Goal: Information Seeking & Learning: Check status

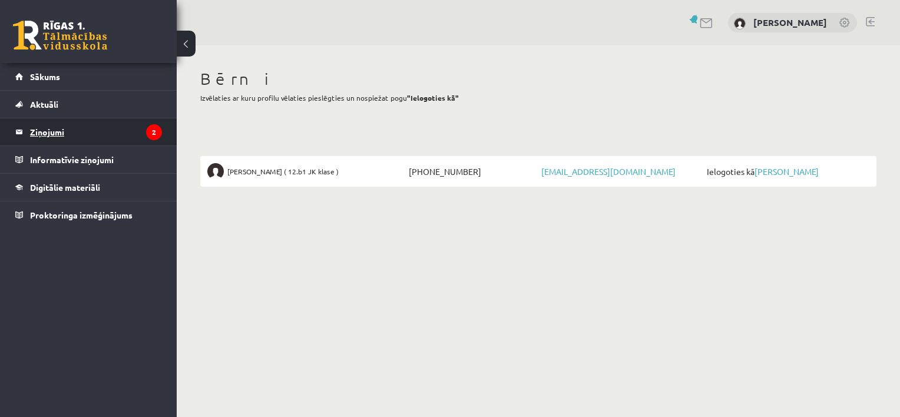
click at [57, 132] on legend "Ziņojumi 2" at bounding box center [96, 131] width 132 height 27
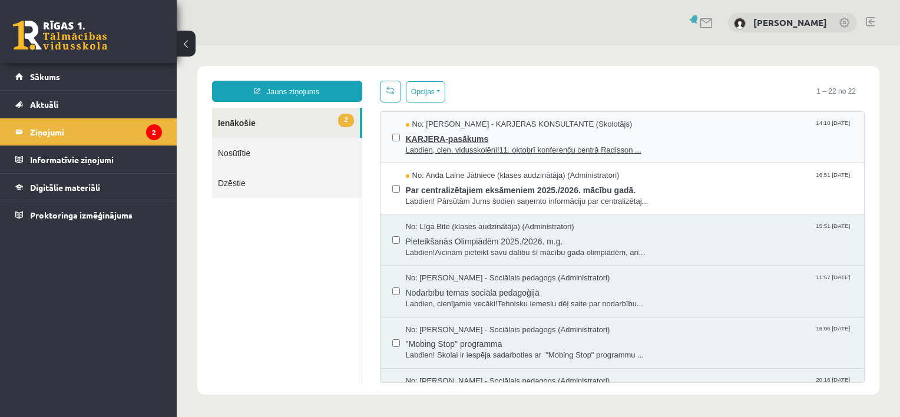
click at [441, 147] on span "Labdien, cien. vidusskolēni!11. oktobrī konferenču centrā Radisson ..." at bounding box center [629, 150] width 447 height 11
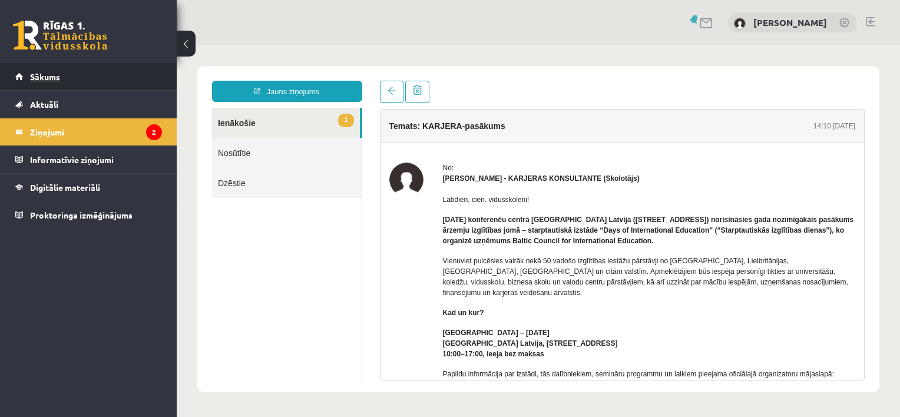
click at [47, 80] on span "Sākums" at bounding box center [45, 76] width 30 height 11
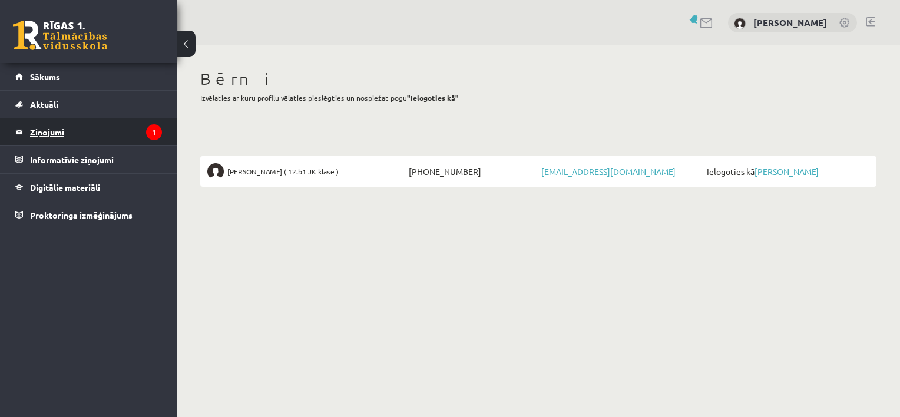
click at [54, 130] on legend "Ziņojumi 1" at bounding box center [96, 131] width 132 height 27
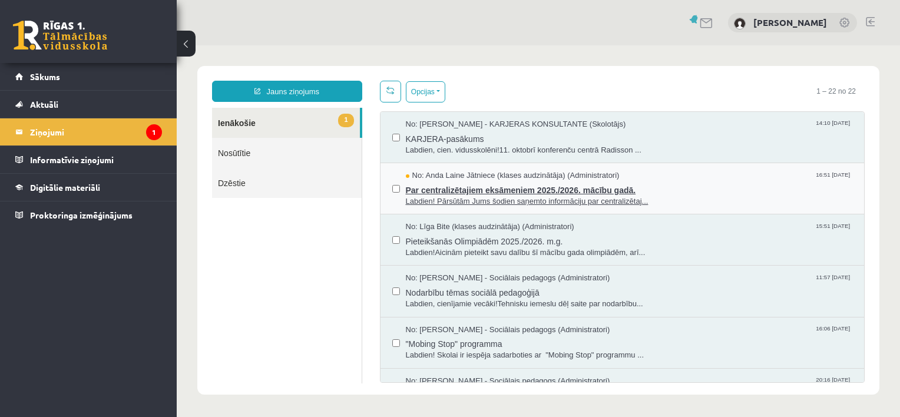
click at [448, 188] on span "Par centralizētajiem eksāmeniem 2025./2026. mācību gadā." at bounding box center [629, 188] width 447 height 15
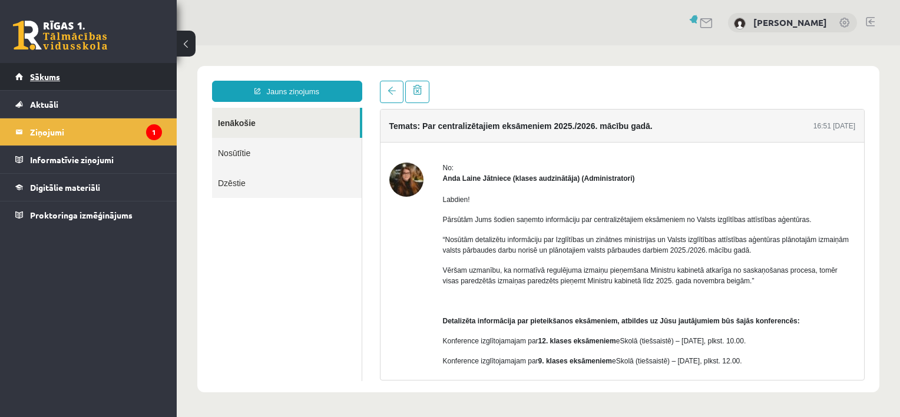
click at [45, 73] on span "Sākums" at bounding box center [45, 76] width 30 height 11
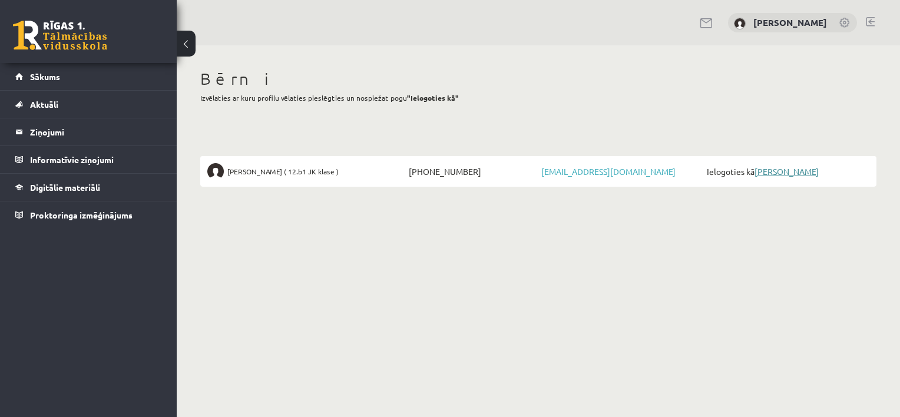
click at [773, 167] on link "[PERSON_NAME]" at bounding box center [787, 171] width 64 height 11
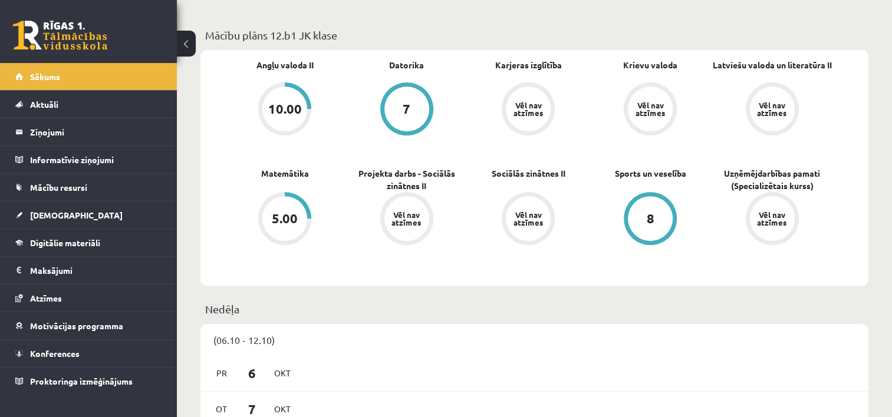
scroll to position [354, 0]
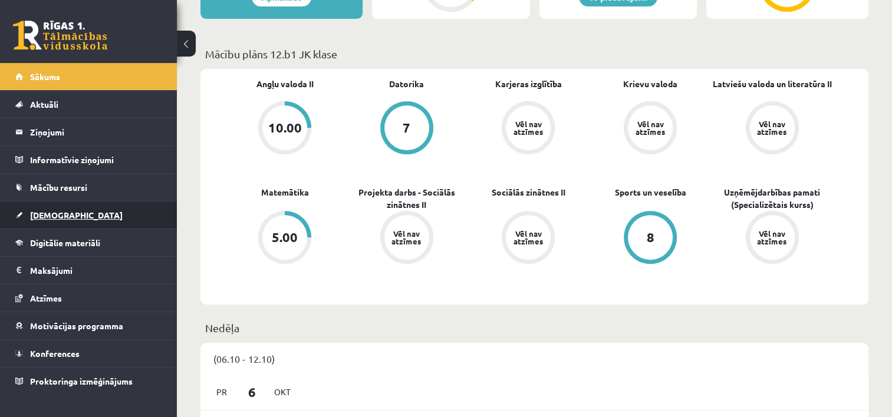
click at [43, 217] on span "[DEMOGRAPHIC_DATA]" at bounding box center [76, 215] width 93 height 11
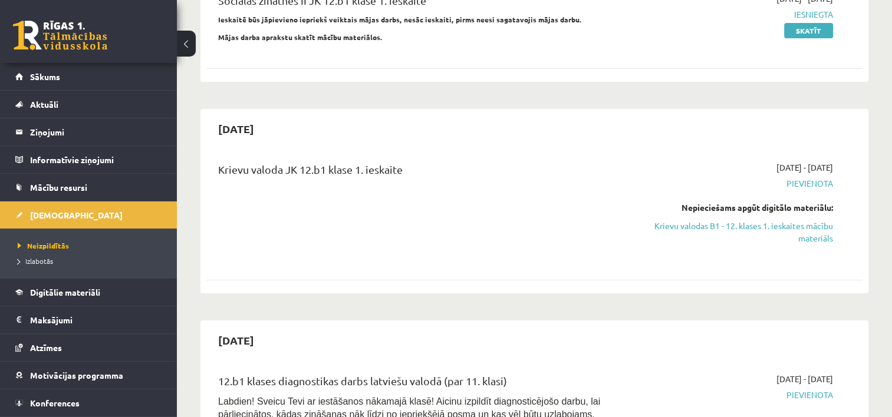
scroll to position [177, 0]
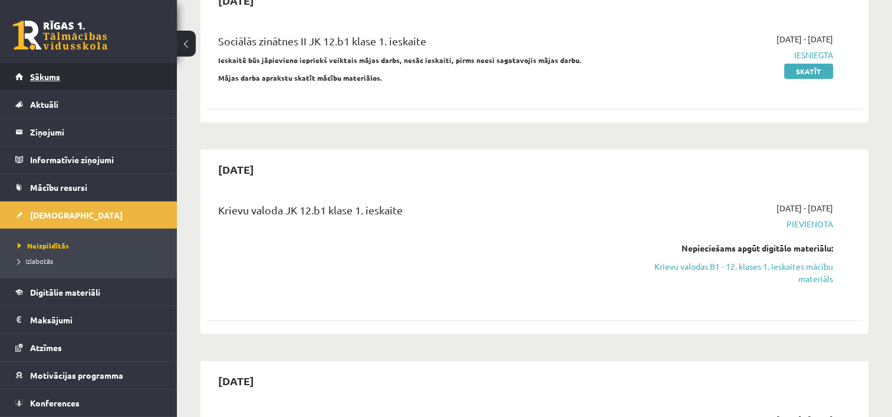
click at [47, 76] on span "Sākums" at bounding box center [45, 76] width 30 height 11
